Goal: Task Accomplishment & Management: Use online tool/utility

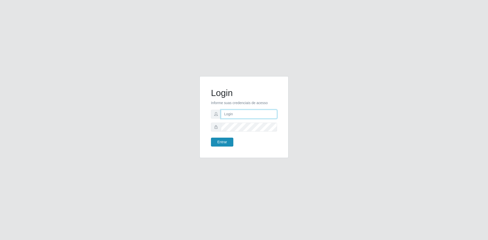
type input "[EMAIL_ADDRESS][DOMAIN_NAME]"
click at [222, 142] on button "Entrar" at bounding box center [222, 142] width 22 height 9
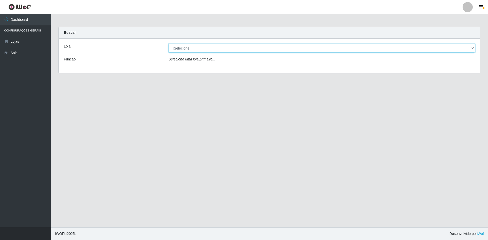
click at [208, 48] on select "[Selecione...] Hiper Queiroz - [GEOGRAPHIC_DATA] [GEOGRAPHIC_DATA] [GEOGRAPHIC_…" at bounding box center [322, 48] width 307 height 9
select select "517"
click at [169, 44] on select "[Selecione...] Hiper Queiroz - [GEOGRAPHIC_DATA] [GEOGRAPHIC_DATA] [GEOGRAPHIC_…" at bounding box center [322, 48] width 307 height 9
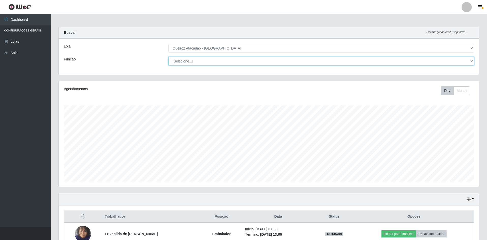
click at [187, 62] on select "[Selecione...] ASG ASG + ASG ++ Embalador Embalador + Embalador ++ Repositor Re…" at bounding box center [321, 61] width 306 height 9
select select "24"
click at [168, 57] on select "[Selecione...] ASG ASG + ASG ++ Embalador Embalador + Embalador ++ Repositor Re…" at bounding box center [321, 61] width 306 height 9
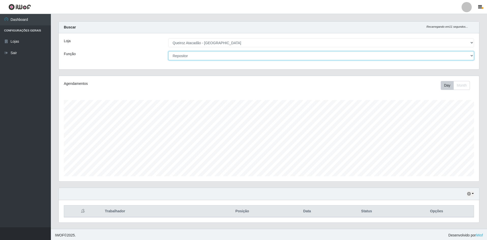
scroll to position [7, 0]
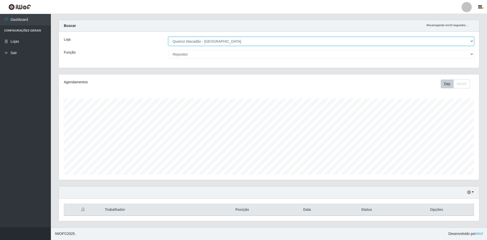
click at [380, 42] on select "[Selecione...] Hiper Queiroz - [GEOGRAPHIC_DATA] [GEOGRAPHIC_DATA] [GEOGRAPHIC_…" at bounding box center [321, 41] width 306 height 9
select select "516"
click at [168, 38] on select "[Selecione...] Hiper Queiroz - [GEOGRAPHIC_DATA] [GEOGRAPHIC_DATA] [GEOGRAPHIC_…" at bounding box center [321, 41] width 306 height 9
select select "24"
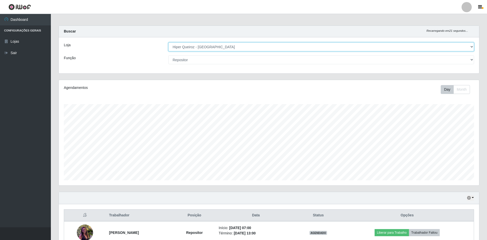
scroll to position [0, 0]
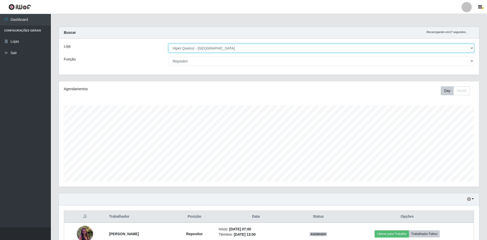
click at [373, 50] on select "[Selecione...] Hiper Queiroz - [GEOGRAPHIC_DATA] [GEOGRAPHIC_DATA] [GEOGRAPHIC_…" at bounding box center [321, 48] width 306 height 9
select select "517"
click at [168, 44] on select "[Selecione...] Hiper Queiroz - [GEOGRAPHIC_DATA] [GEOGRAPHIC_DATA] [GEOGRAPHIC_…" at bounding box center [321, 48] width 306 height 9
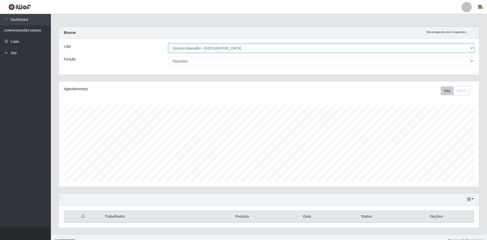
scroll to position [7, 0]
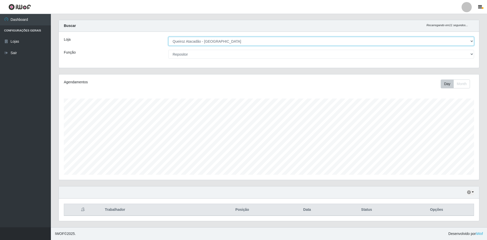
click at [247, 39] on select "[Selecione...] Hiper Queiroz - [GEOGRAPHIC_DATA] [GEOGRAPHIC_DATA] [GEOGRAPHIC_…" at bounding box center [321, 41] width 306 height 9
click at [168, 37] on select "[Selecione...] Hiper Queiroz - [GEOGRAPHIC_DATA] [GEOGRAPHIC_DATA] [GEOGRAPHIC_…" at bounding box center [321, 41] width 306 height 9
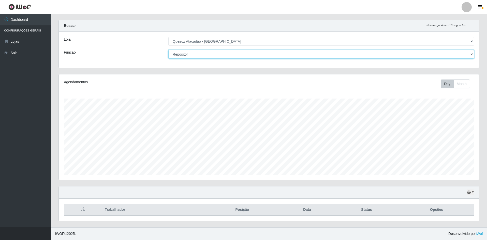
click at [229, 54] on select "[Selecione...] ASG ASG + ASG ++ Embalador Embalador + Embalador ++ Repositor Re…" at bounding box center [321, 54] width 306 height 9
select select "1"
click at [168, 50] on select "[Selecione...] ASG ASG + ASG ++ Embalador Embalador + Embalador ++ Repositor Re…" at bounding box center [321, 54] width 306 height 9
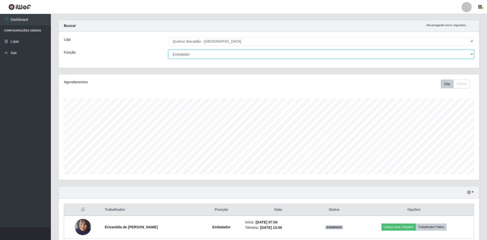
scroll to position [75, 0]
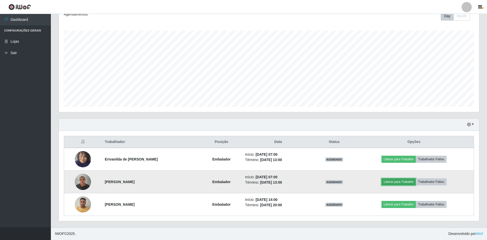
click at [408, 181] on button "Liberar para Trabalho" at bounding box center [398, 182] width 34 height 7
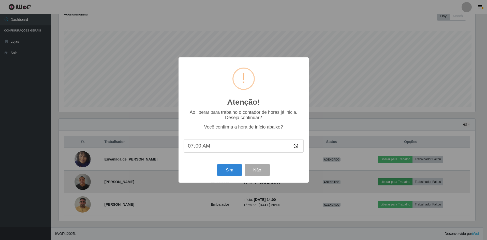
scroll to position [106, 418]
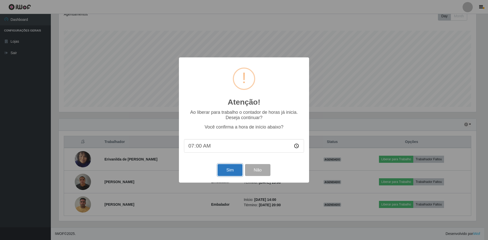
click at [232, 172] on button "Sim" at bounding box center [230, 170] width 25 height 12
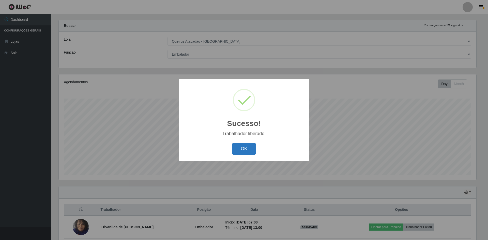
click at [243, 150] on button "OK" at bounding box center [244, 149] width 24 height 12
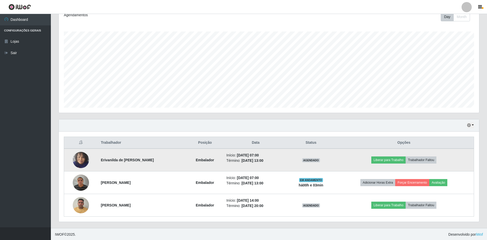
scroll to position [75, 0]
